Goal: Transaction & Acquisition: Purchase product/service

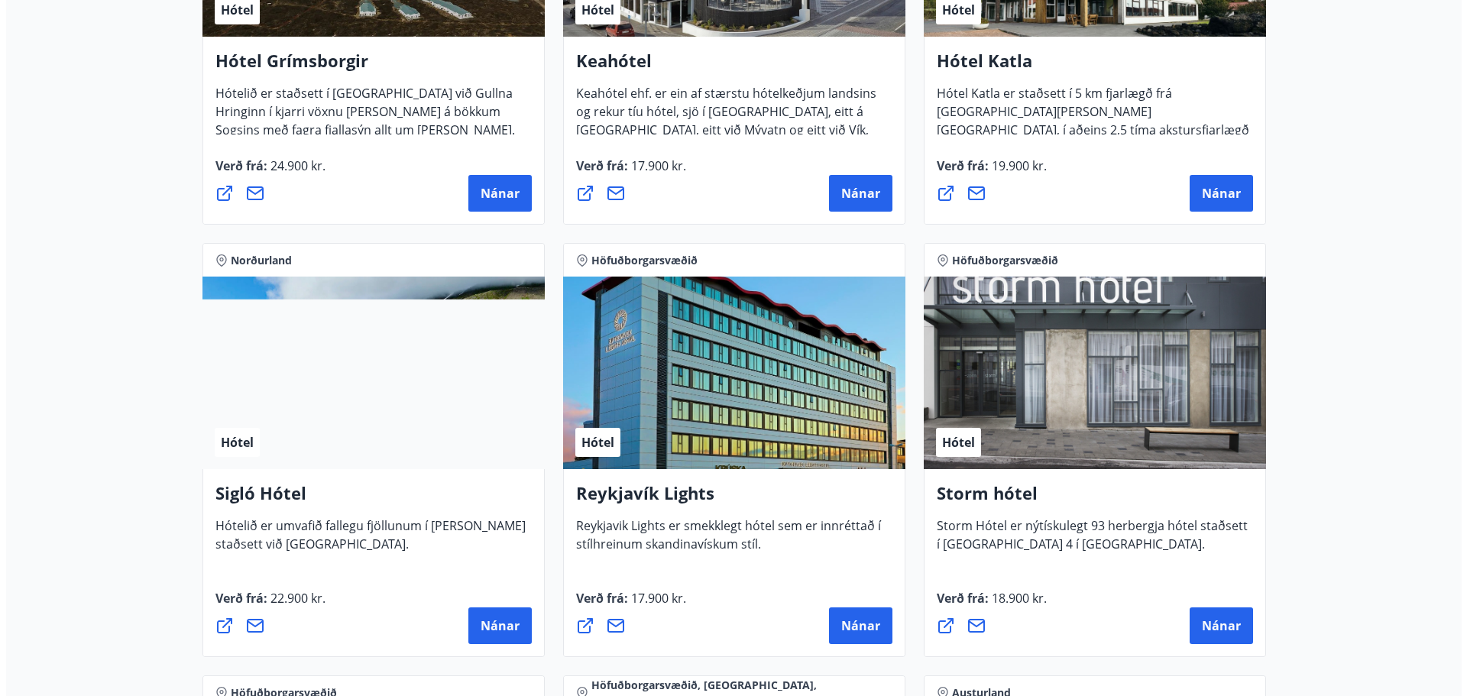
scroll to position [1069, 0]
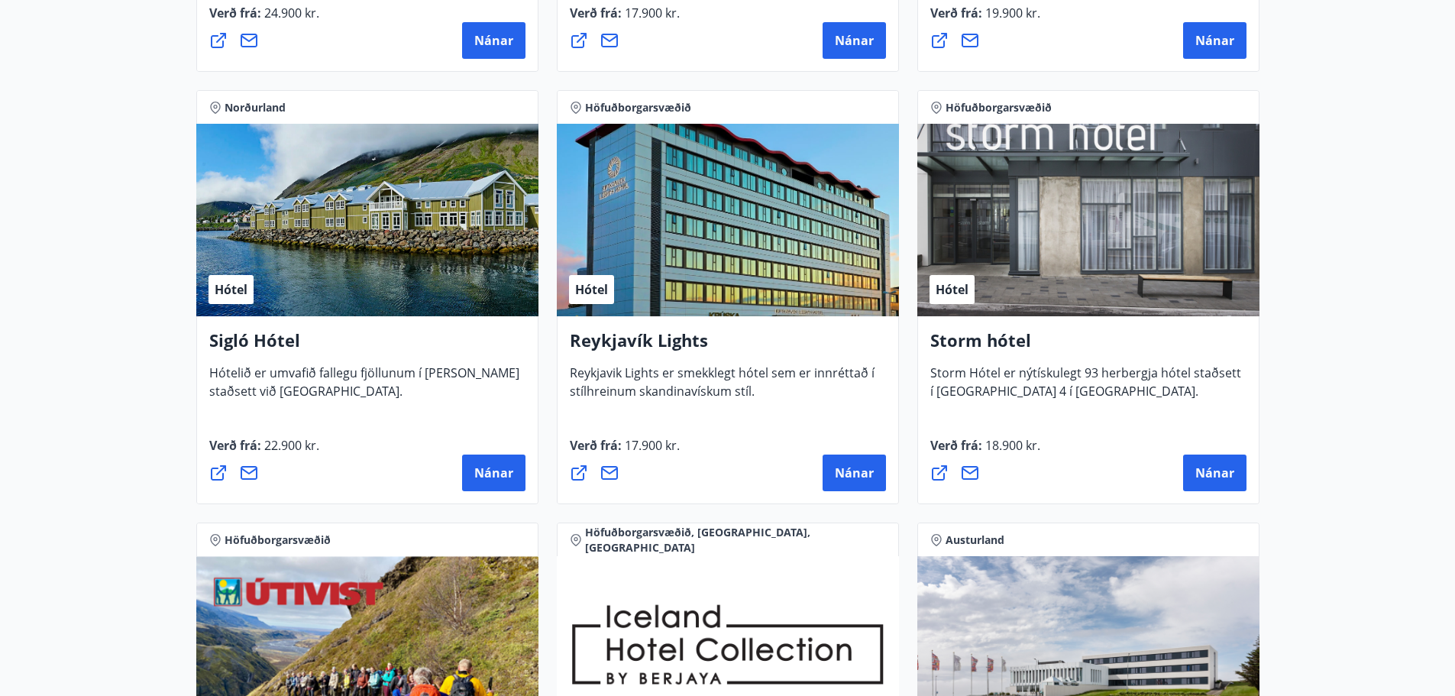
click at [1017, 406] on div "Storm hótel Storm Hótel er nýtískulegt 93 herbergja hótel staðsett í Þórunnartú…" at bounding box center [1088, 410] width 342 height 188
click at [1216, 468] on span "Nánar" at bounding box center [1214, 472] width 39 height 17
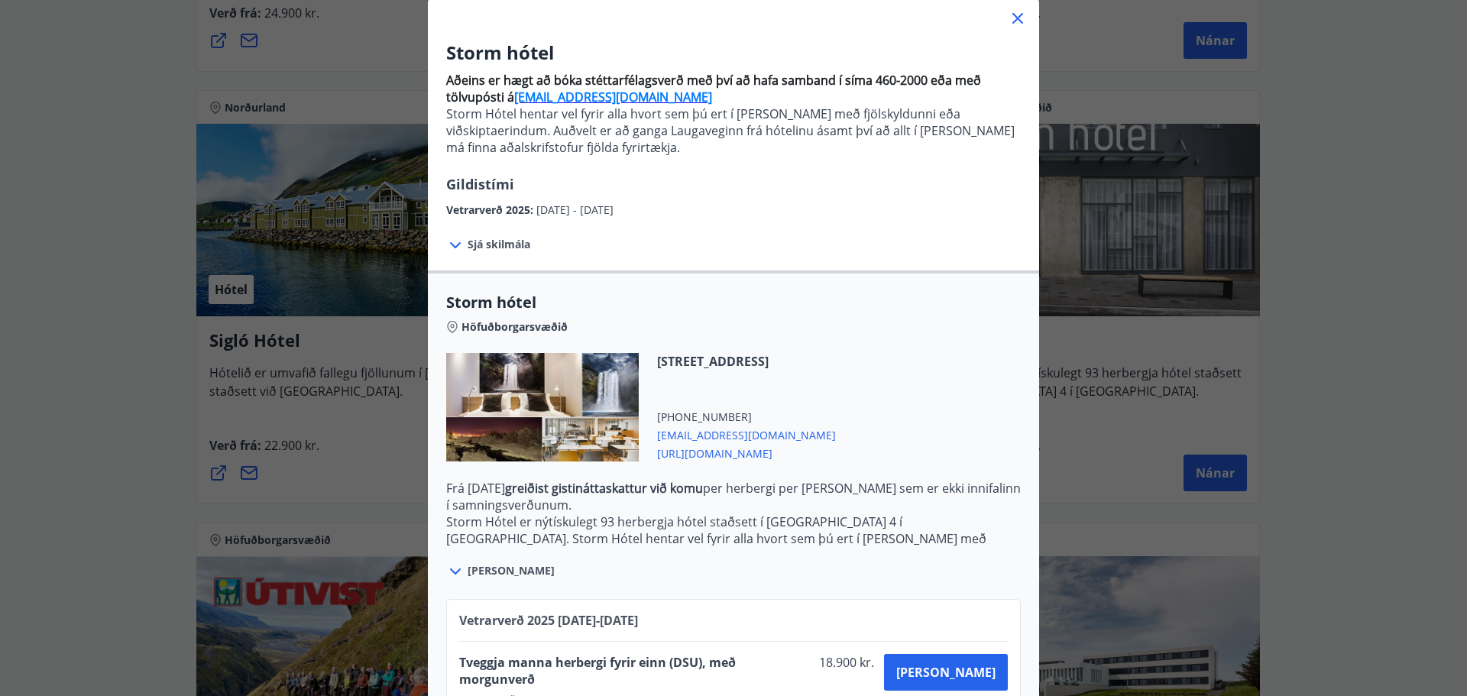
scroll to position [194, 0]
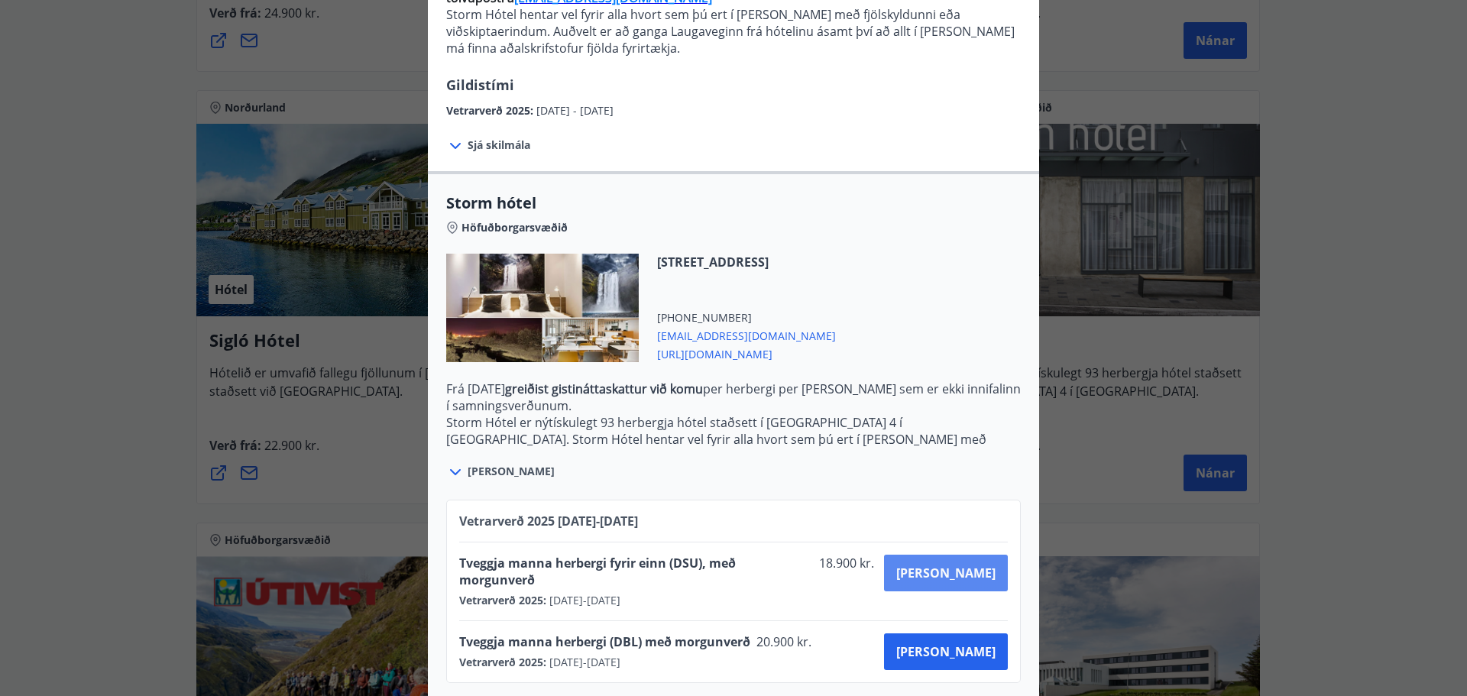
click at [954, 583] on button "[PERSON_NAME]" at bounding box center [946, 573] width 124 height 37
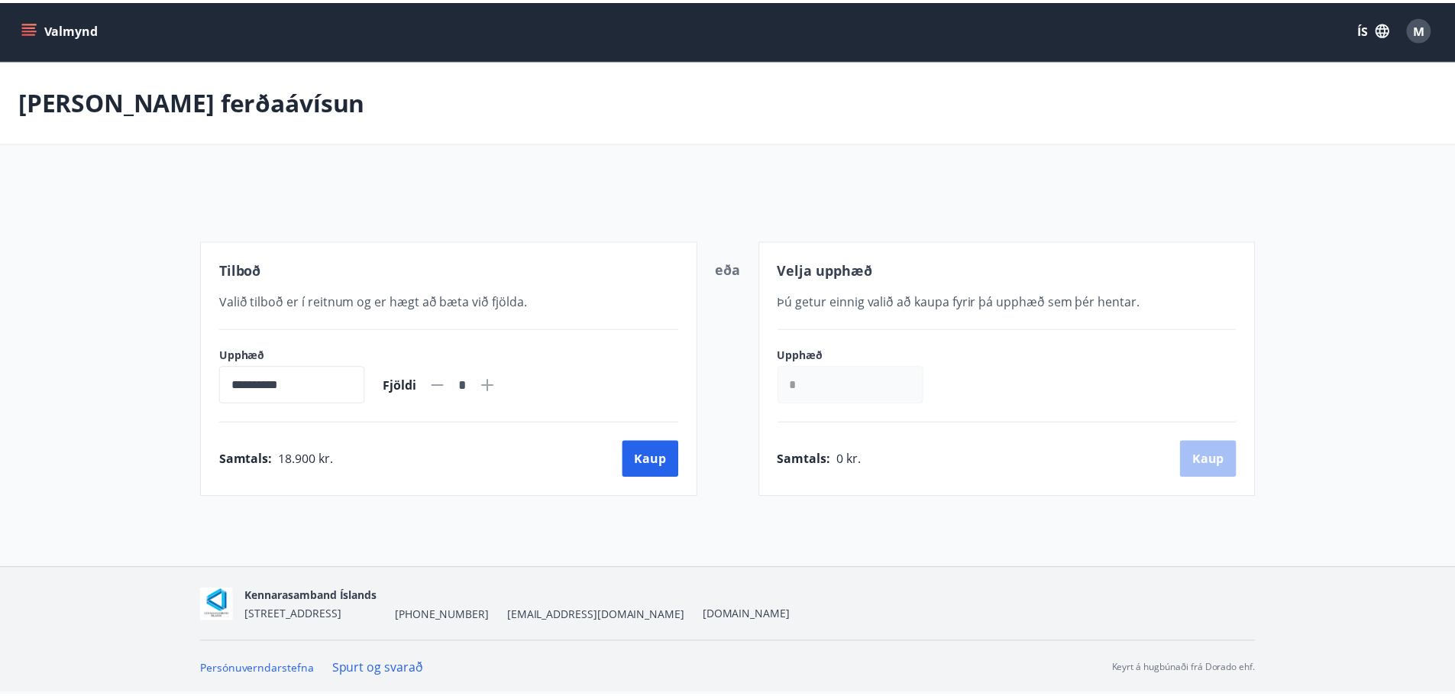
scroll to position [2, 0]
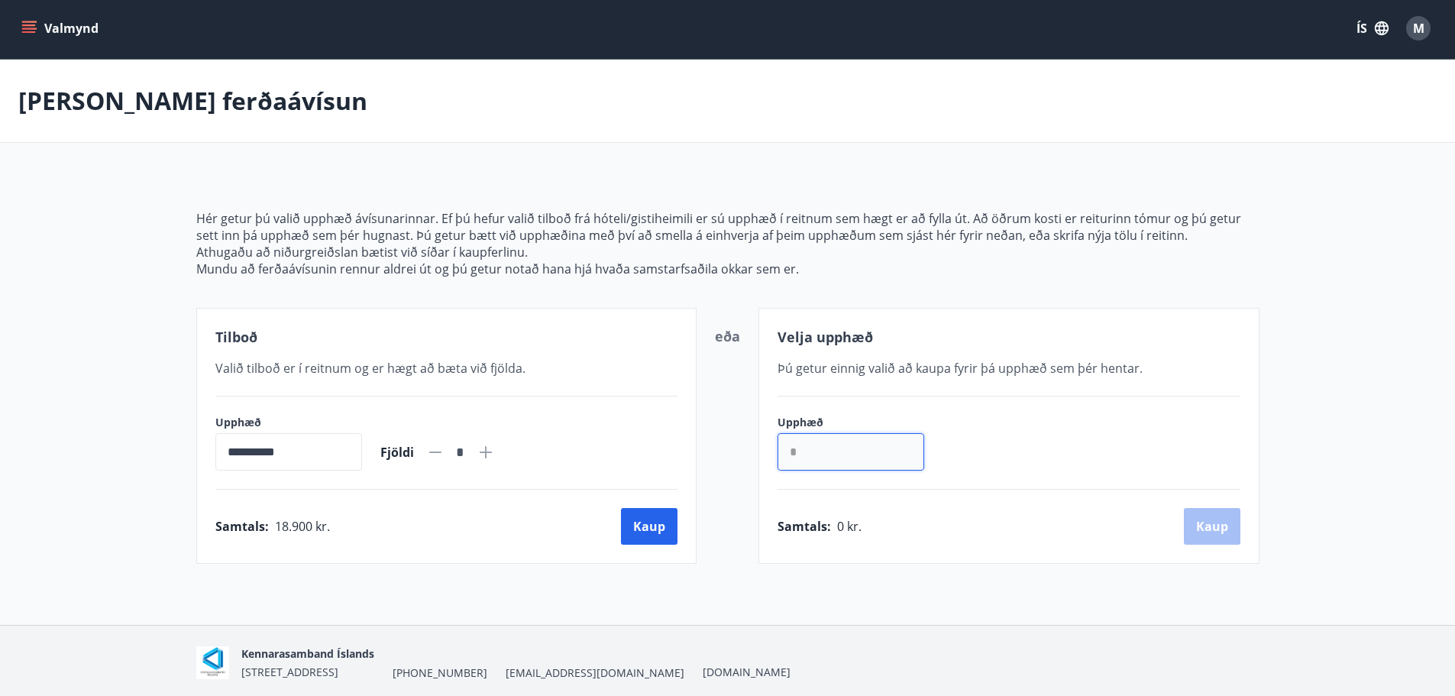
click at [828, 449] on input "*" at bounding box center [851, 451] width 147 height 37
drag, startPoint x: 828, startPoint y: 449, endPoint x: 773, endPoint y: 449, distance: 55.0
click at [773, 449] on div "Velja upphæð Þú getur einnig valið að kaupa fyrir þá upphæð sem þér hentar. Upp…" at bounding box center [1009, 436] width 501 height 256
type input "*****"
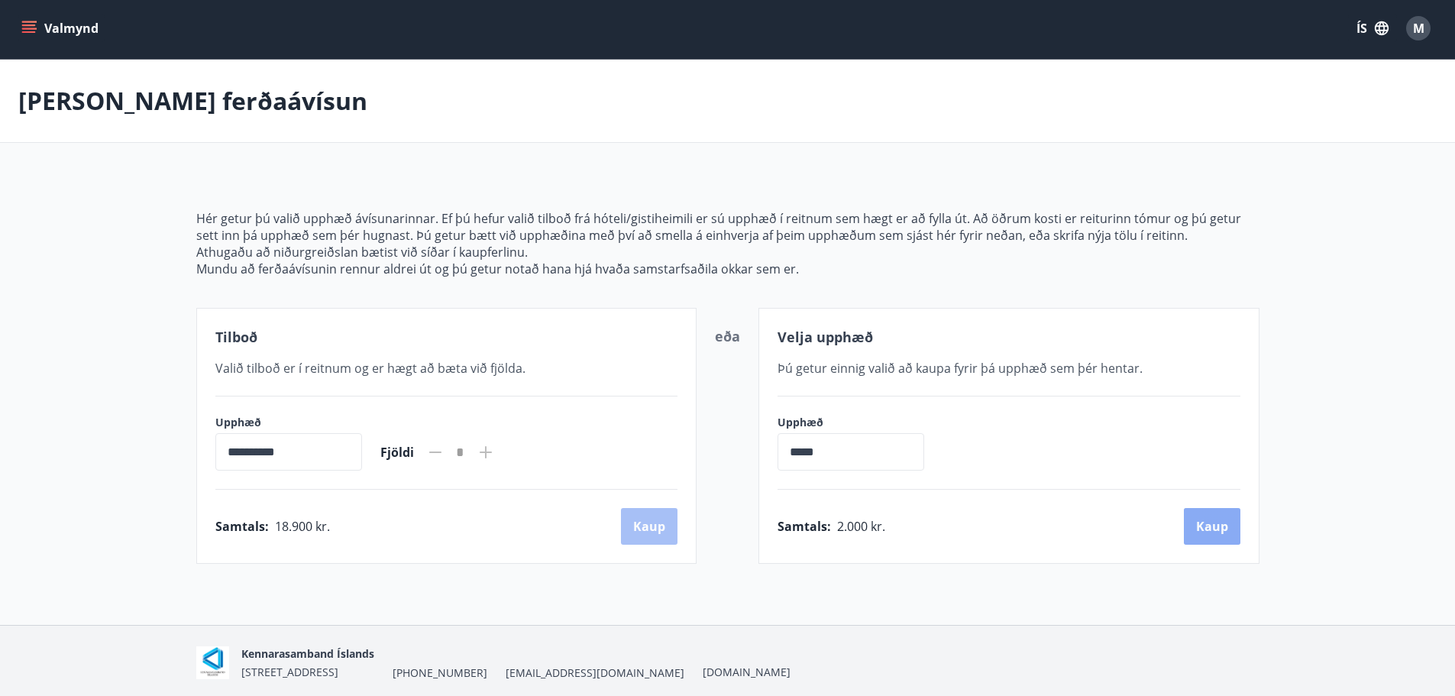
click at [1205, 523] on button "Kaup" at bounding box center [1212, 526] width 57 height 37
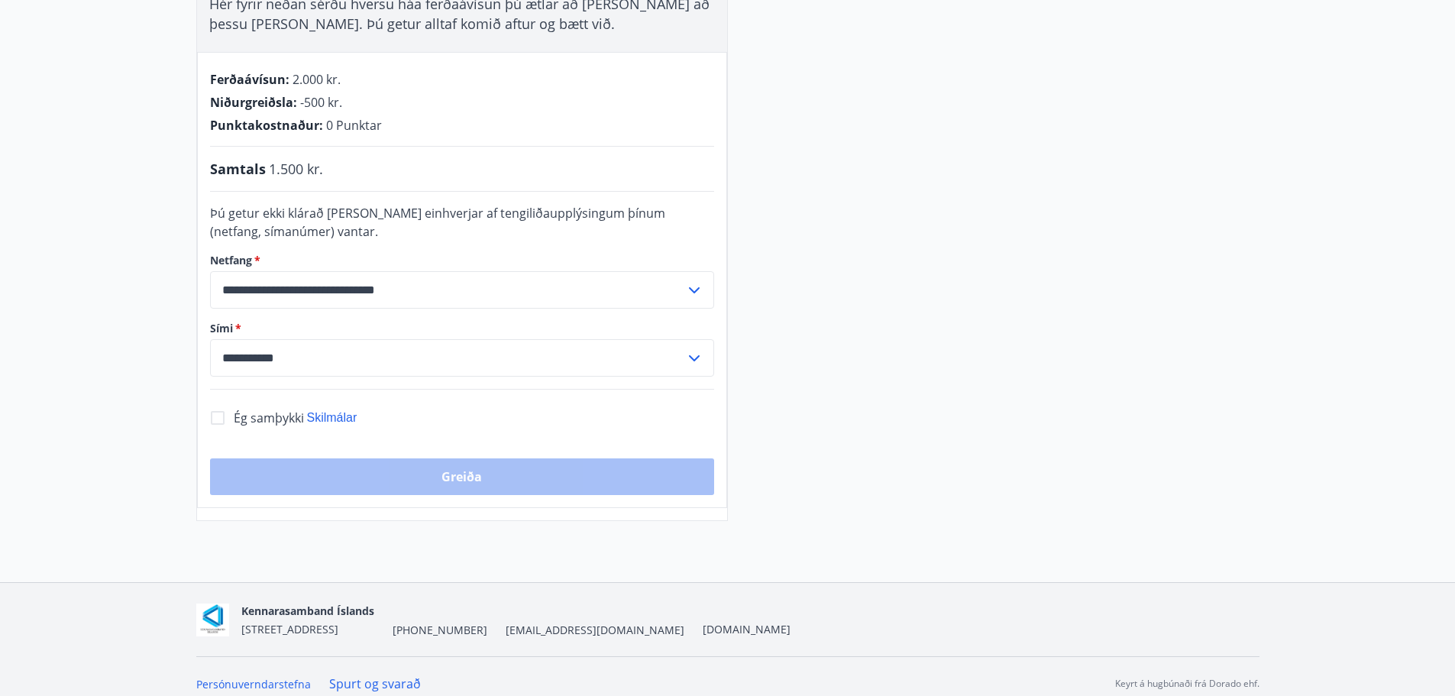
scroll to position [308, 0]
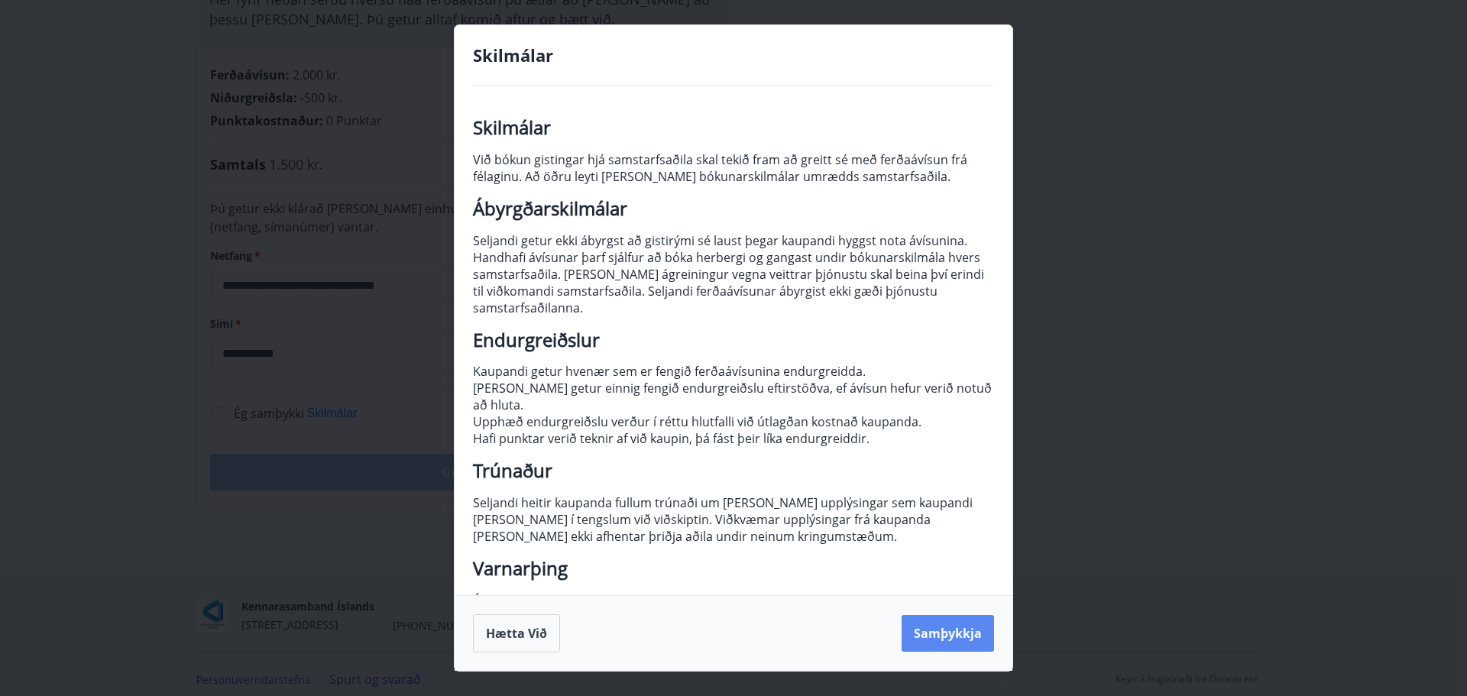
click at [956, 631] on button "Samþykkja" at bounding box center [947, 633] width 92 height 37
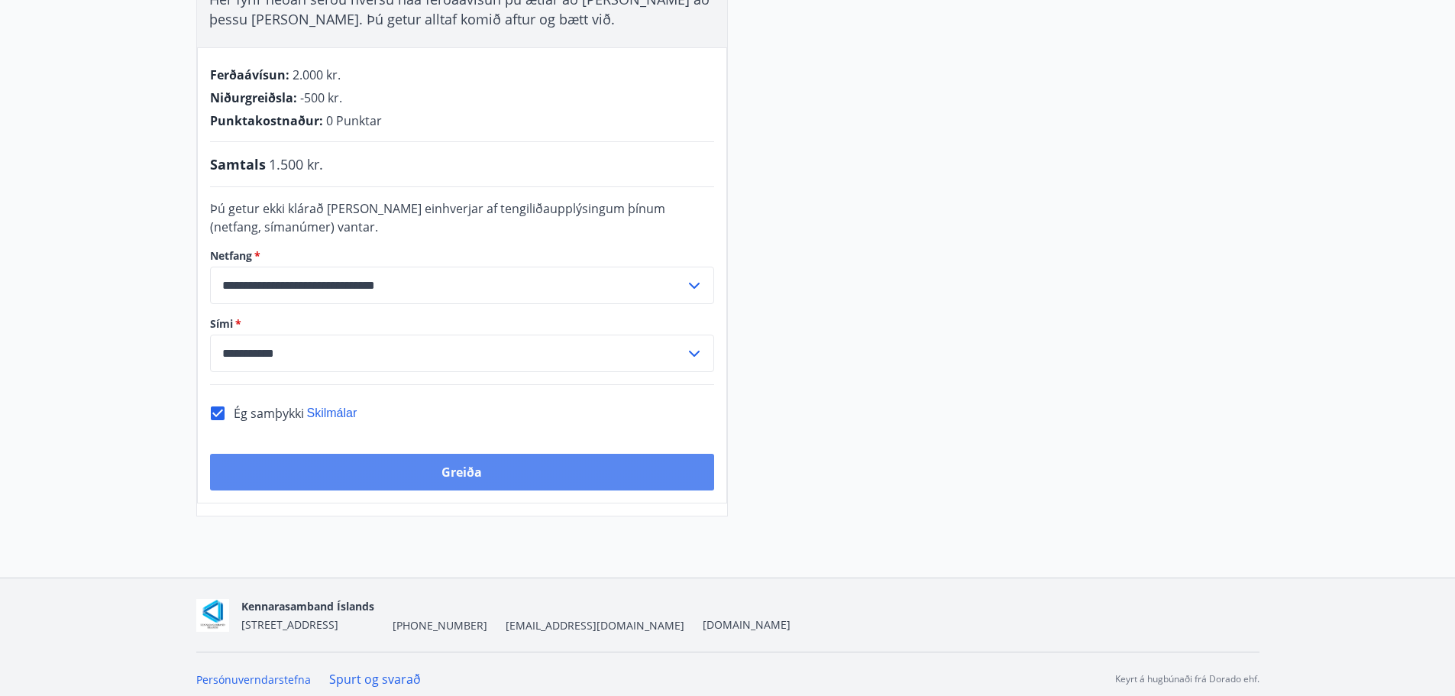
click at [526, 473] on button "Greiða" at bounding box center [462, 472] width 504 height 37
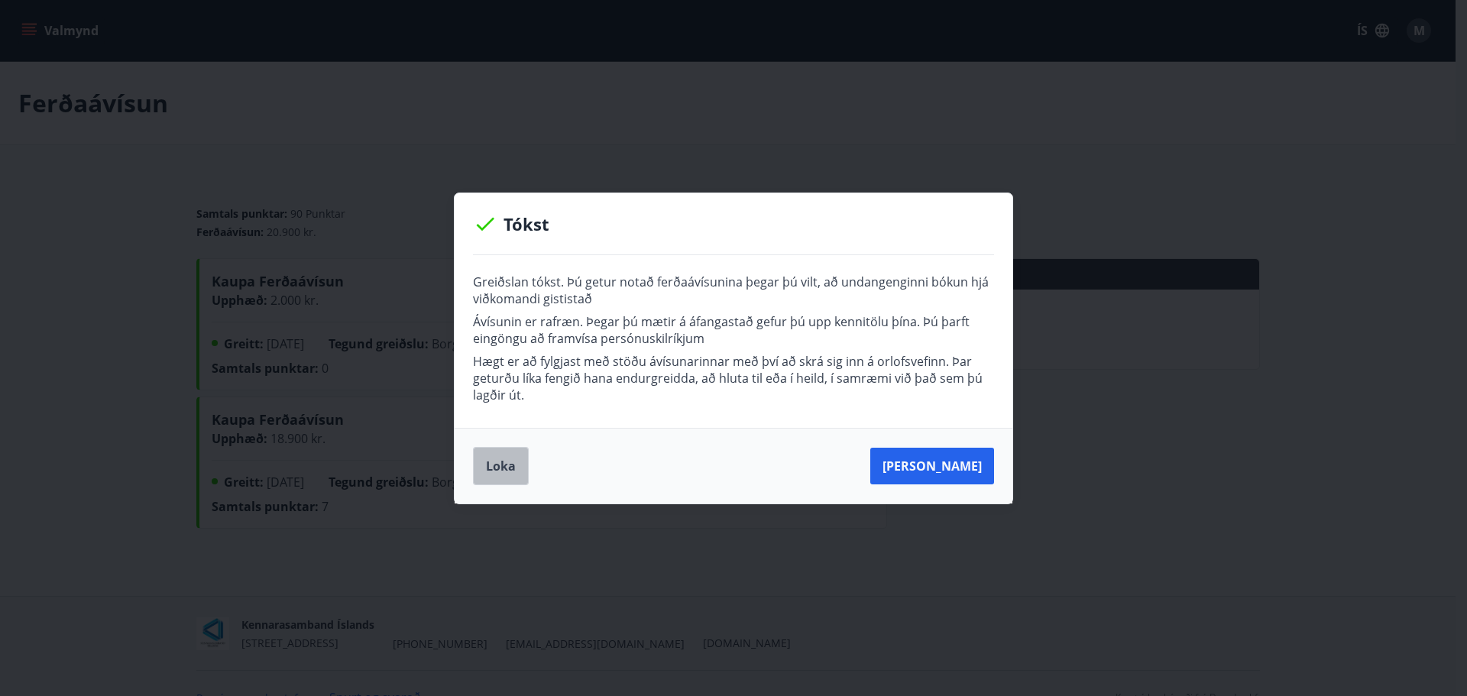
click at [497, 465] on button "Loka" at bounding box center [501, 466] width 56 height 38
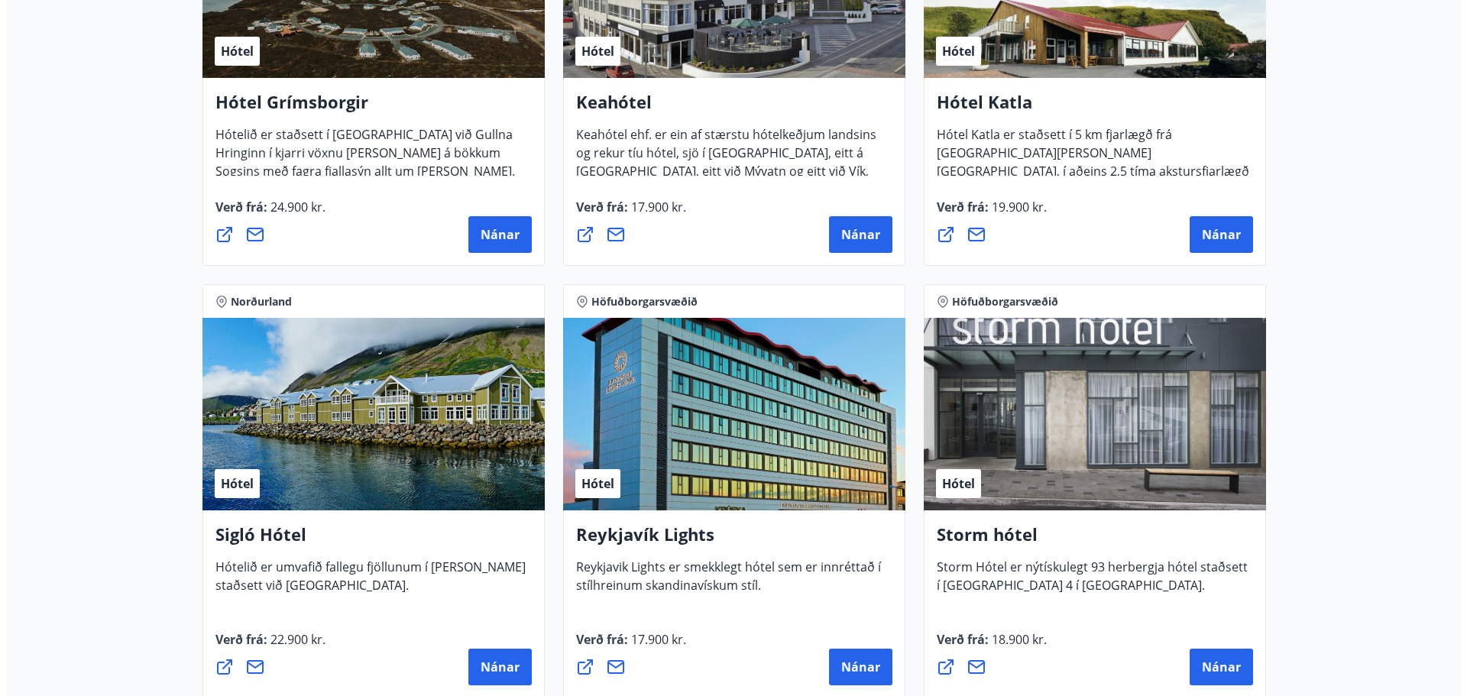
scroll to position [993, 0]
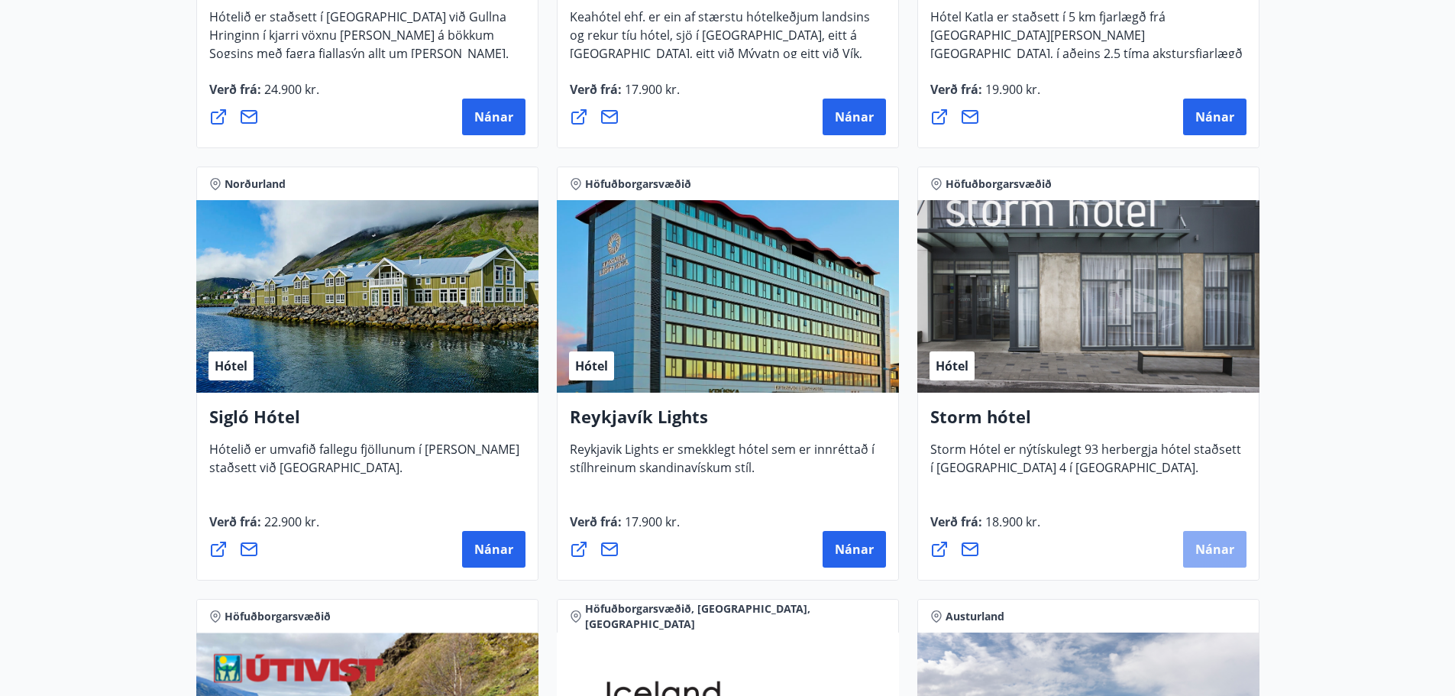
click at [1212, 548] on span "Nánar" at bounding box center [1214, 549] width 39 height 17
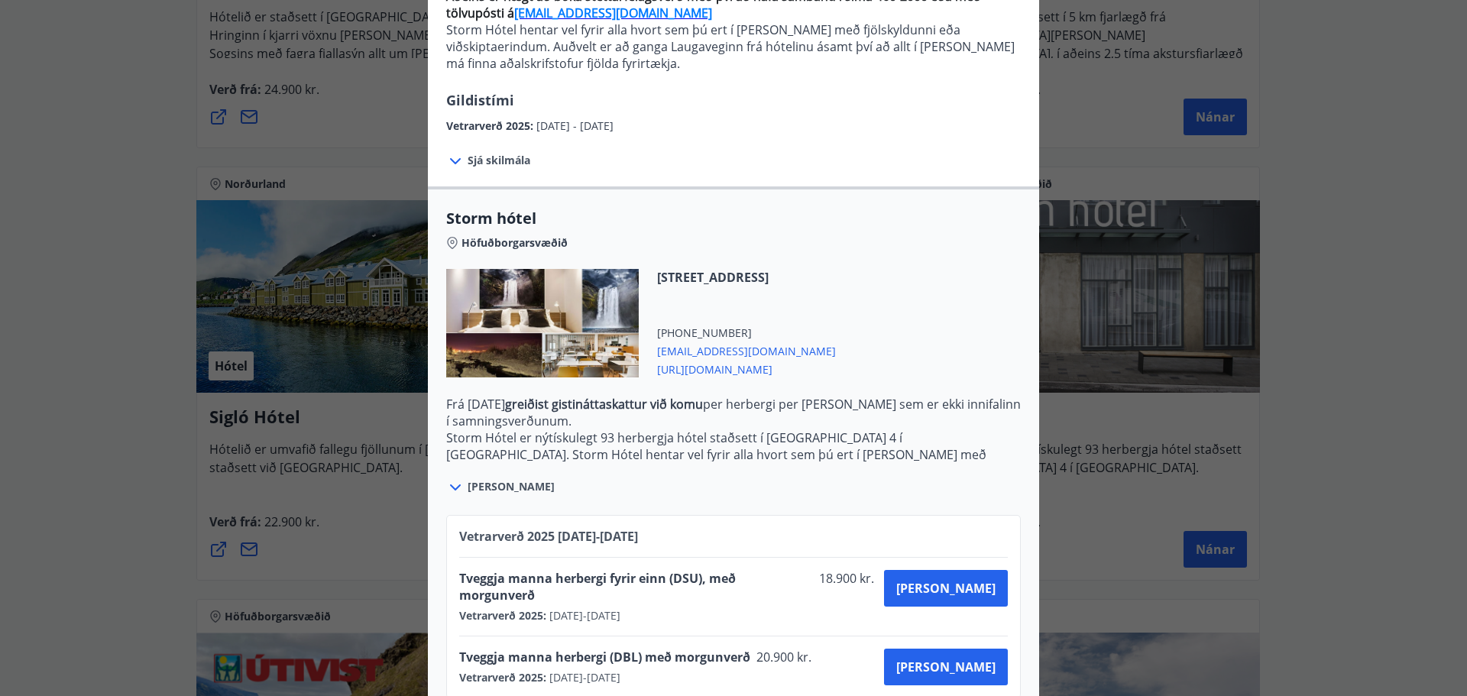
scroll to position [194, 0]
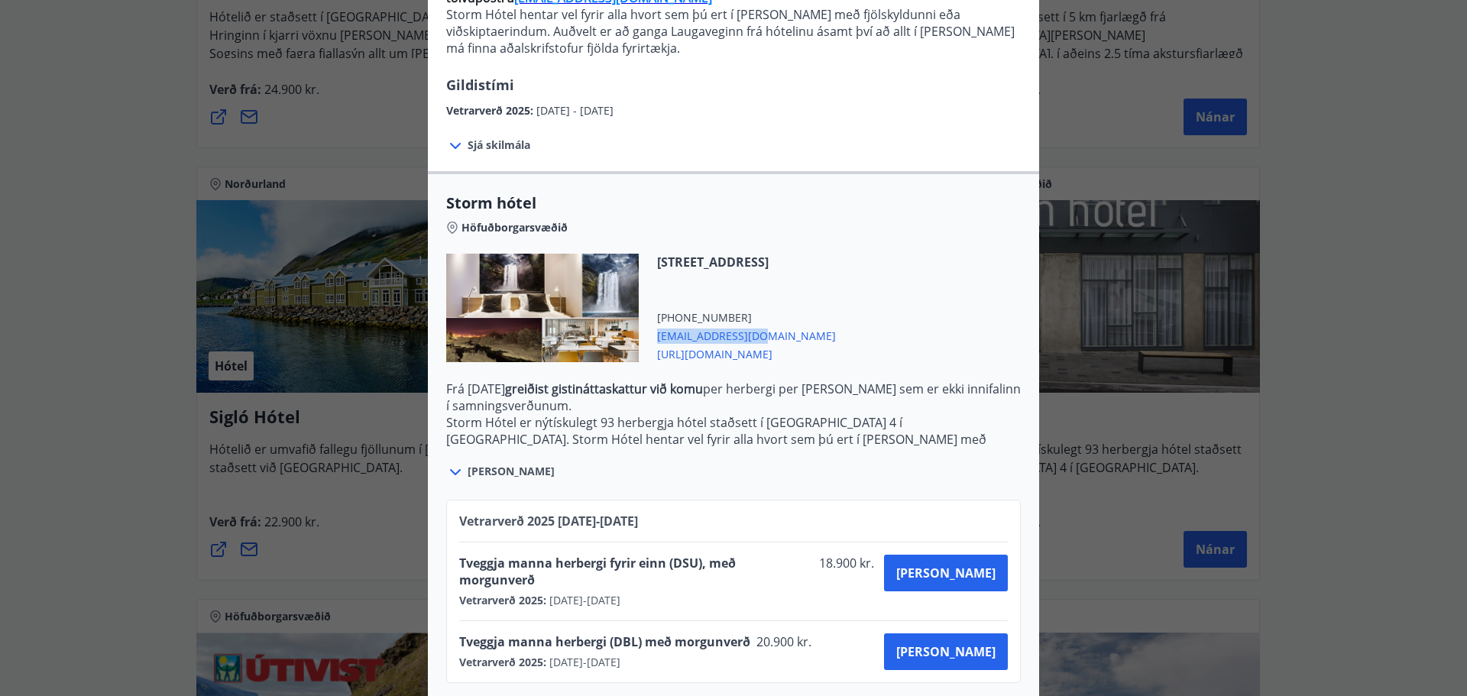
drag, startPoint x: 753, startPoint y: 339, endPoint x: 650, endPoint y: 339, distance: 103.1
click at [650, 339] on div "[STREET_ADDRESS] [PHONE_NUMBER] [EMAIL_ADDRESS][DOMAIN_NAME] [URL][DOMAIN_NAME]" at bounding box center [737, 308] width 197 height 108
copy span "[EMAIL_ADDRESS][DOMAIN_NAME]"
